Goal: Task Accomplishment & Management: Manage account settings

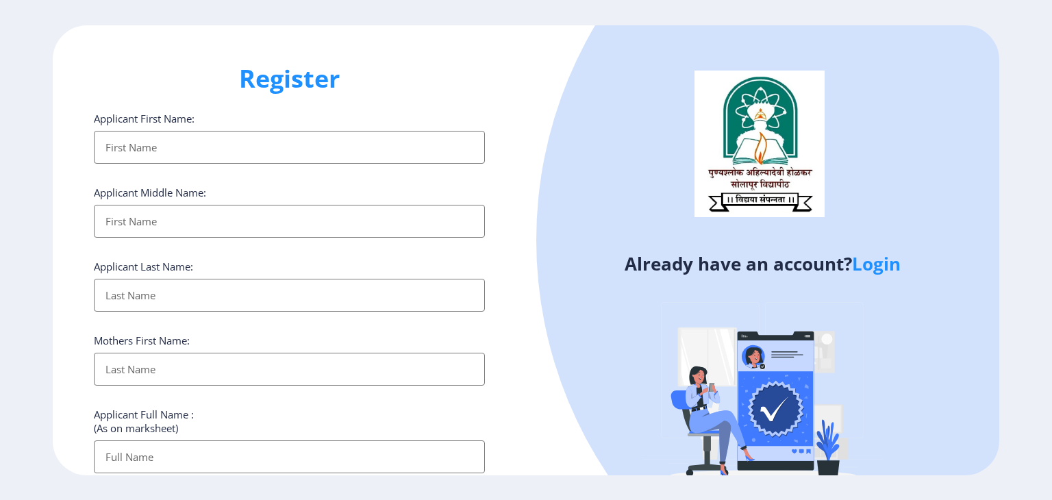
select select
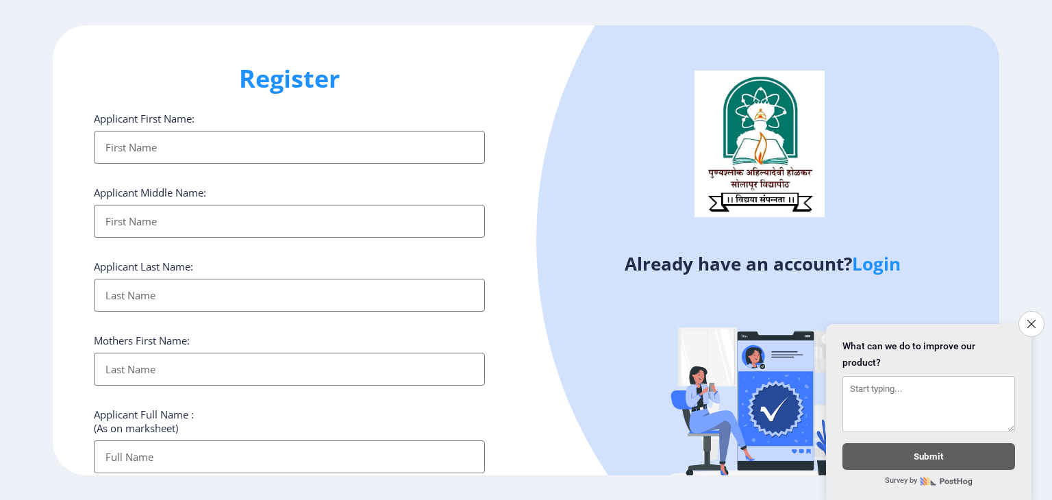
click at [871, 264] on link "Login" at bounding box center [876, 263] width 49 height 25
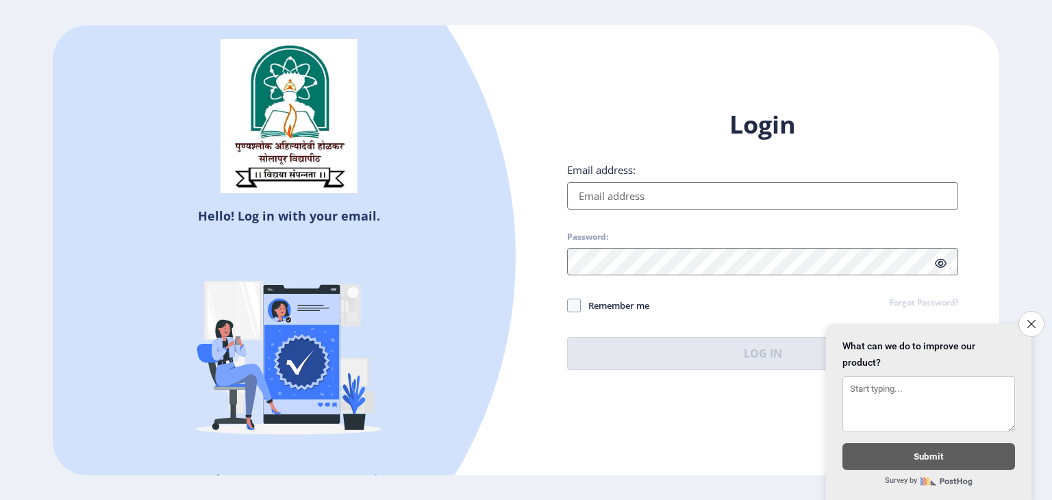
click at [652, 188] on input "Email address:" at bounding box center [762, 195] width 391 height 27
type input "[EMAIL_ADDRESS][DOMAIN_NAME]"
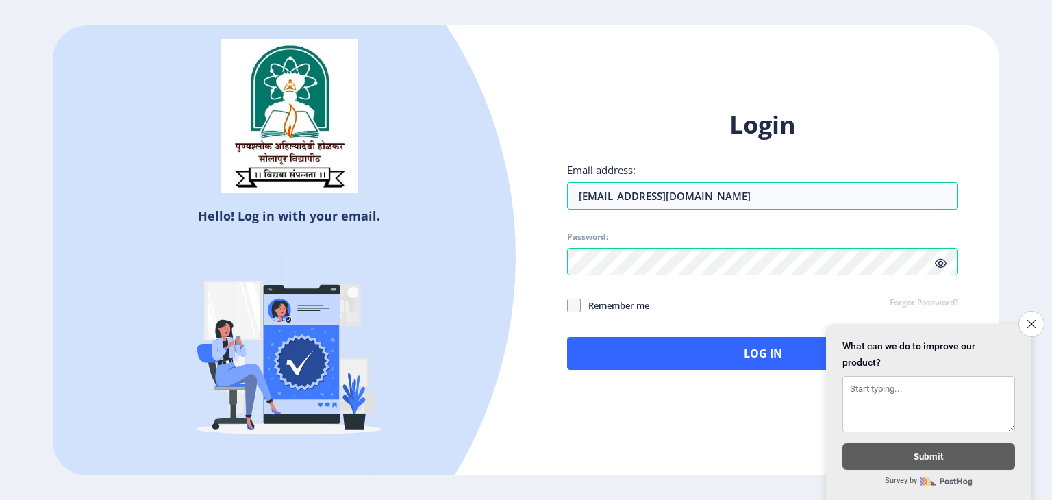
click at [581, 305] on span "Remember me" at bounding box center [615, 305] width 68 height 16
click at [568, 305] on input "Remember me" at bounding box center [567, 305] width 1 height 1
checkbox input "true"
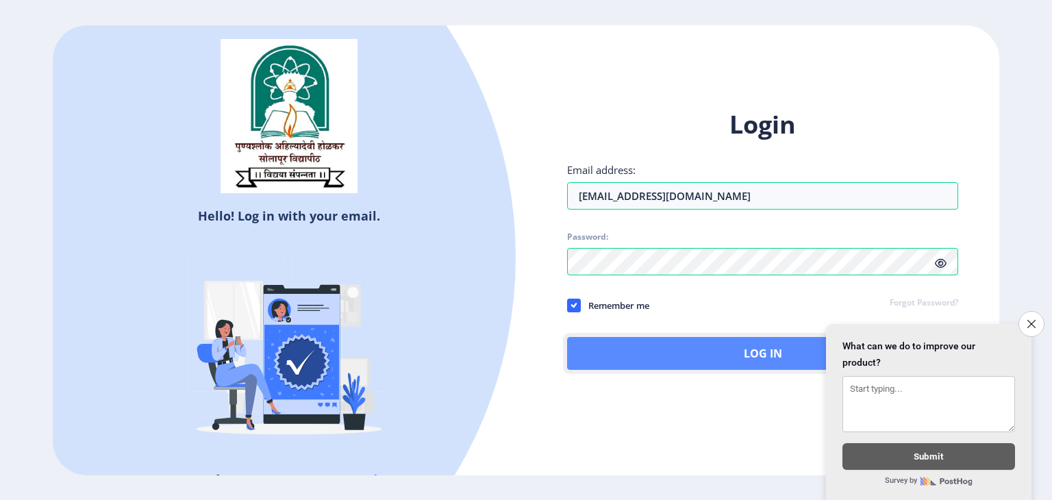
click at [666, 351] on button "Log In" at bounding box center [762, 353] width 391 height 33
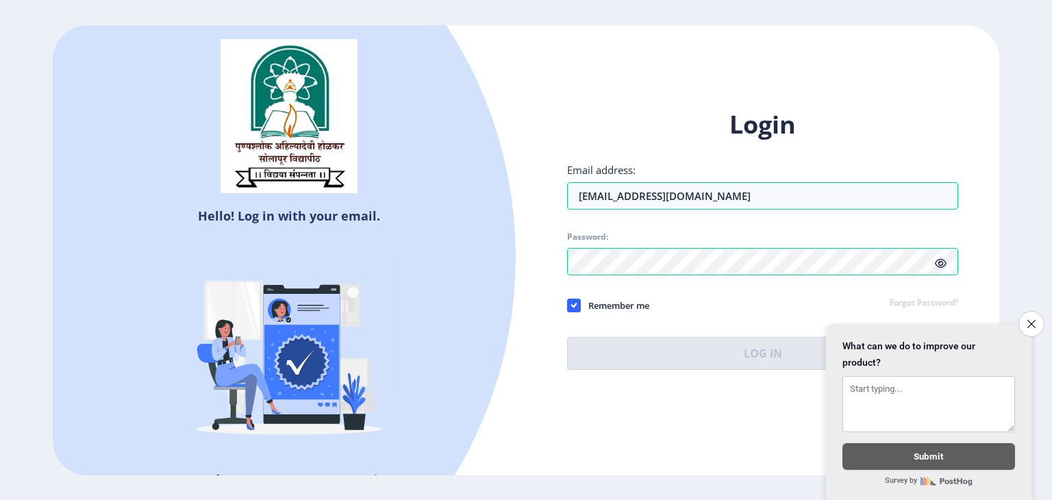
click at [944, 257] on span at bounding box center [941, 263] width 12 height 14
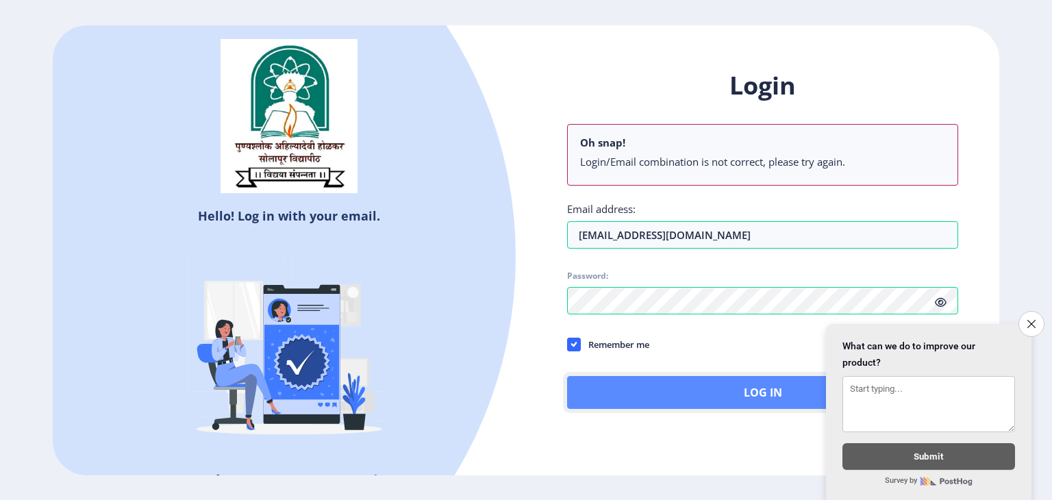
click at [731, 384] on button "Log In" at bounding box center [762, 392] width 391 height 33
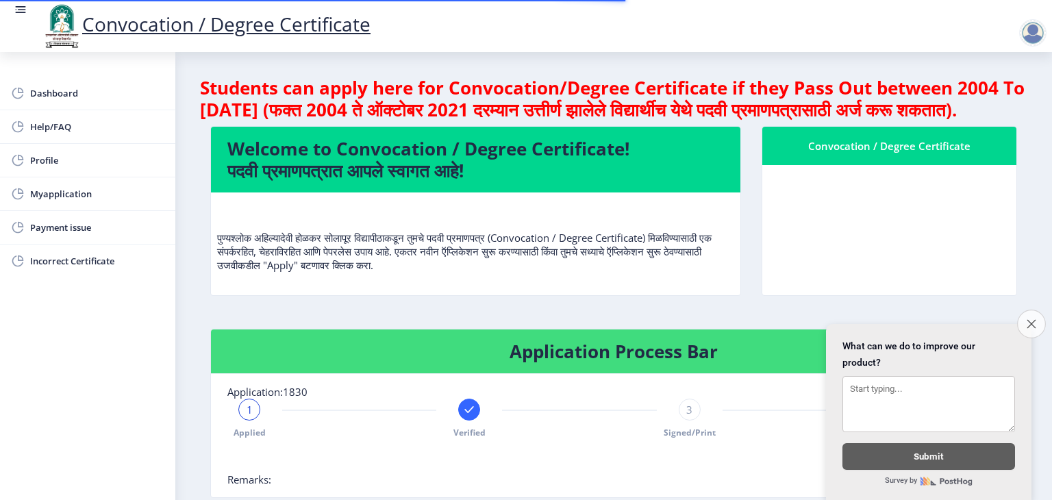
click at [1033, 319] on icon "Close survey" at bounding box center [1031, 323] width 9 height 9
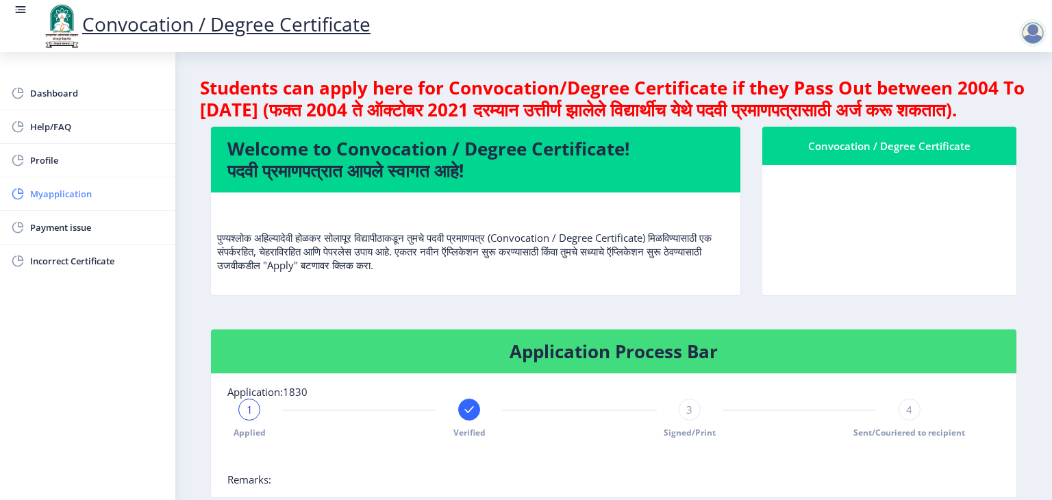
click at [52, 192] on span "Myapplication" at bounding box center [97, 194] width 134 height 16
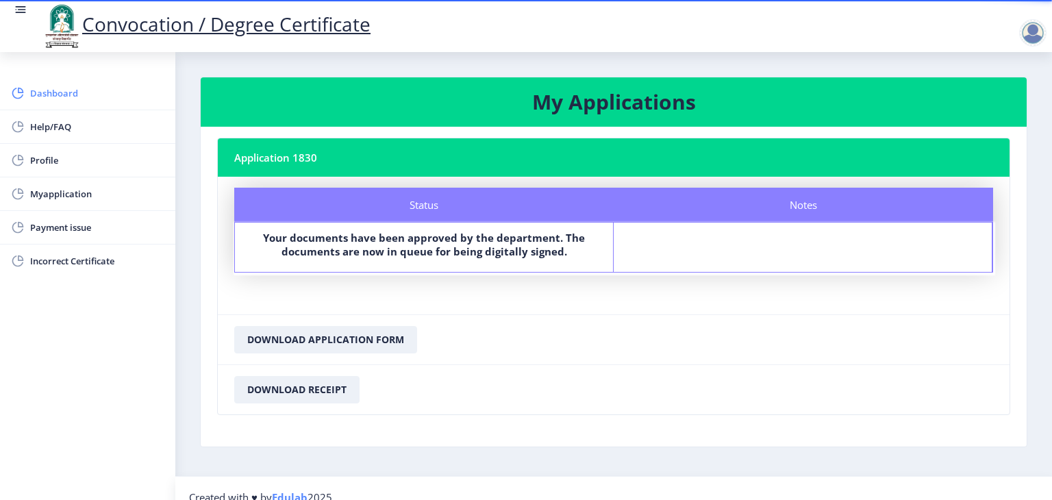
click at [73, 86] on span "Dashboard" at bounding box center [97, 93] width 134 height 16
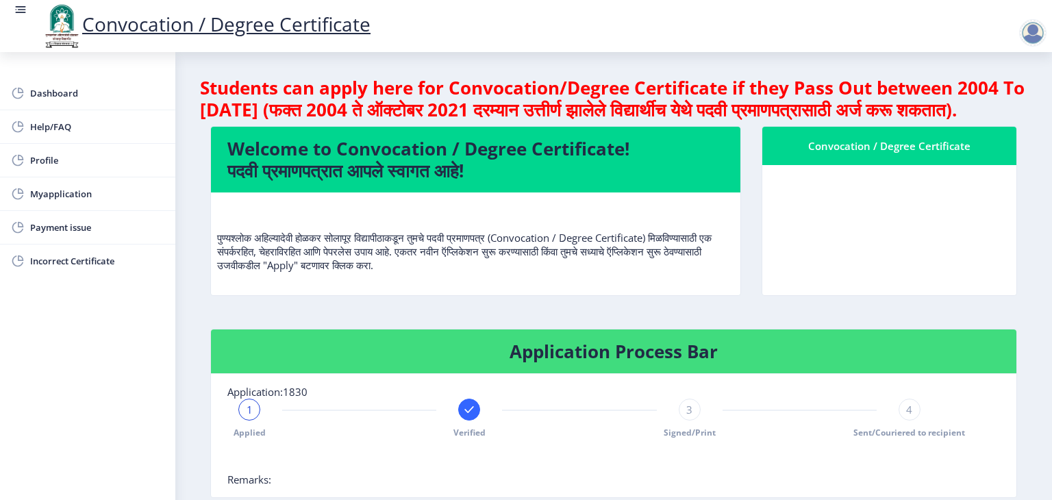
click at [1035, 36] on div at bounding box center [1032, 32] width 27 height 27
click at [984, 110] on span "Log out" at bounding box center [997, 107] width 88 height 16
